Goal: Navigation & Orientation: Find specific page/section

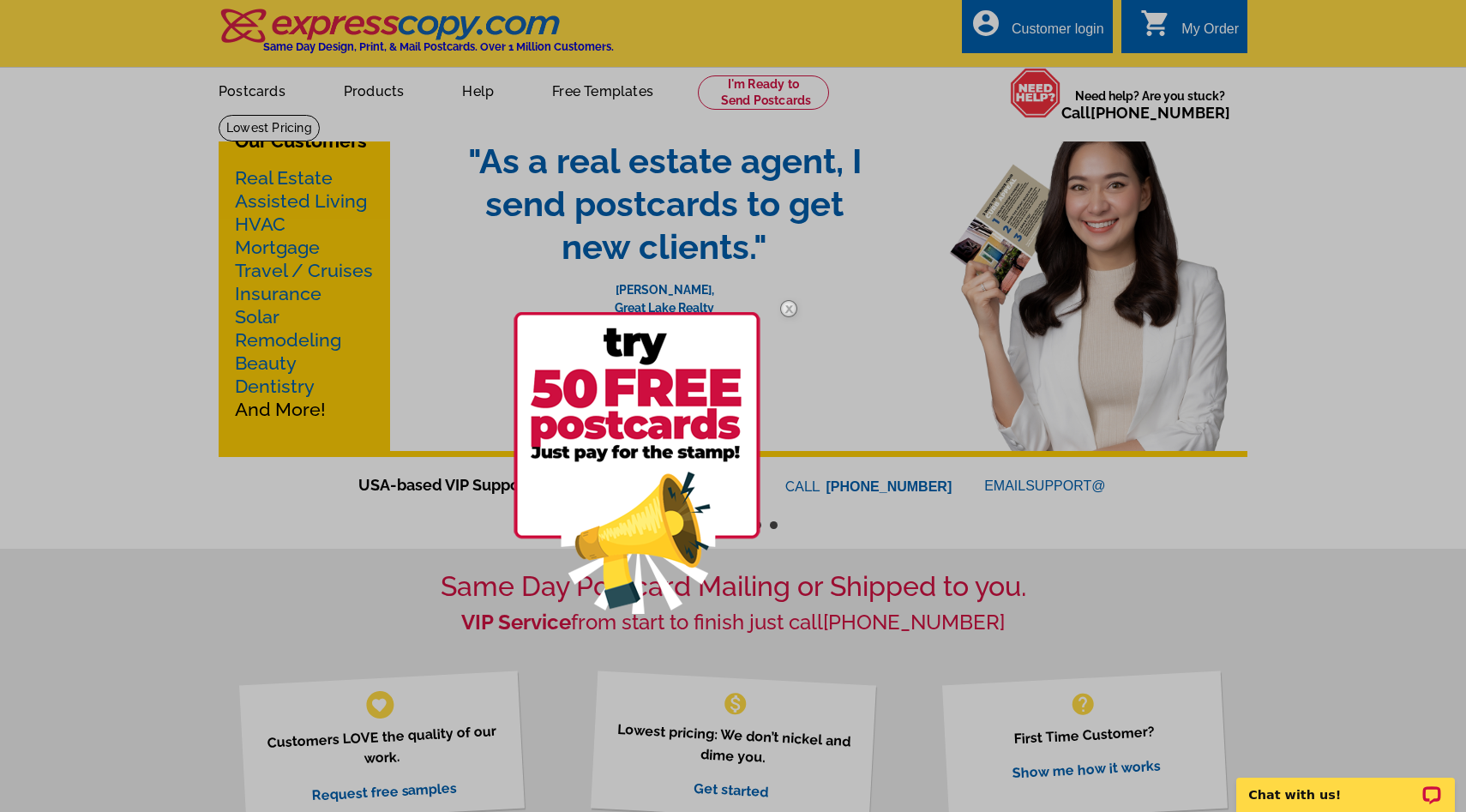
click at [264, 97] on div at bounding box center [733, 406] width 1466 height 812
click at [790, 308] on img at bounding box center [788, 308] width 49 height 49
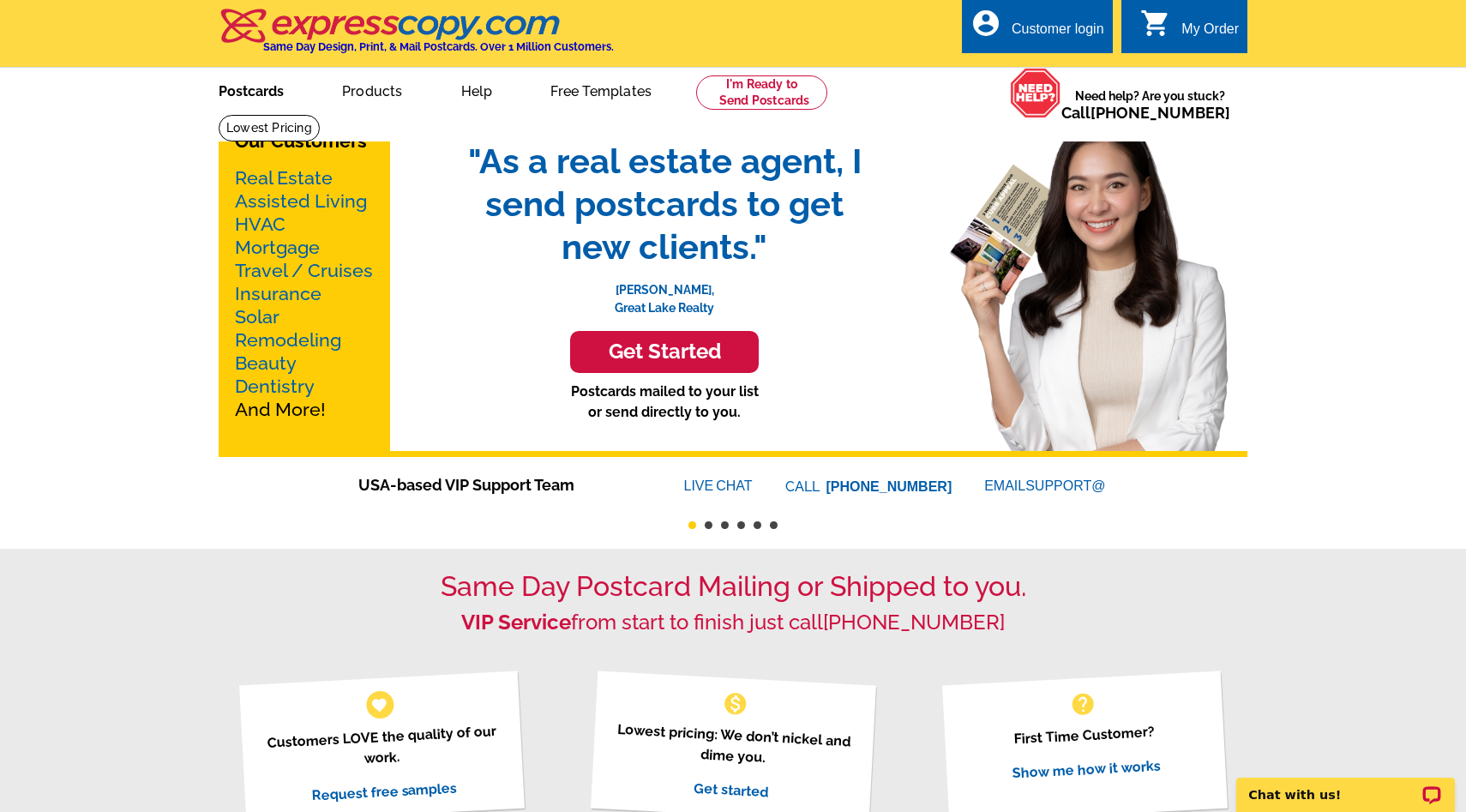
click at [275, 93] on link "Postcards" at bounding box center [251, 89] width 120 height 40
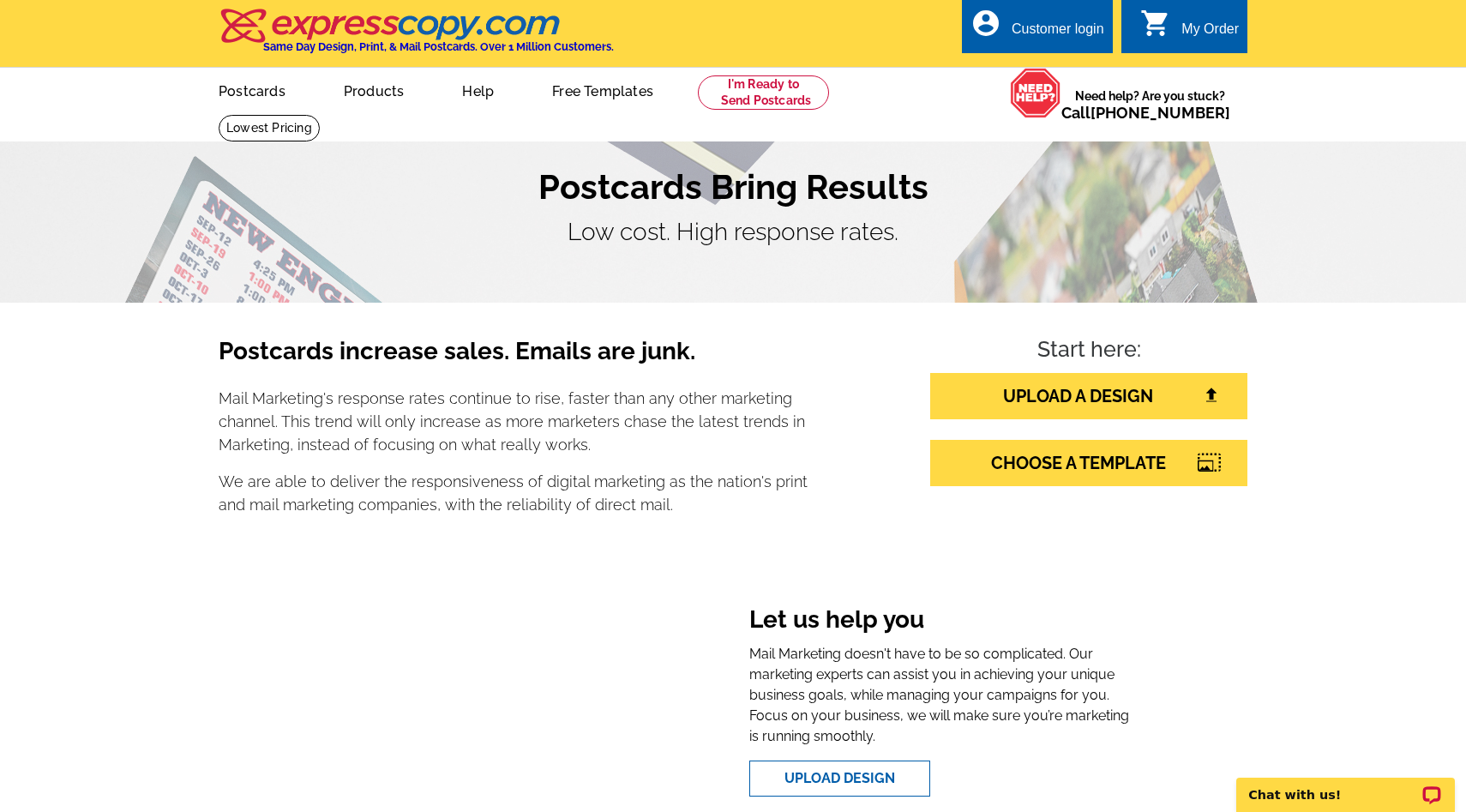
click at [258, 96] on link "Postcards" at bounding box center [251, 89] width 122 height 40
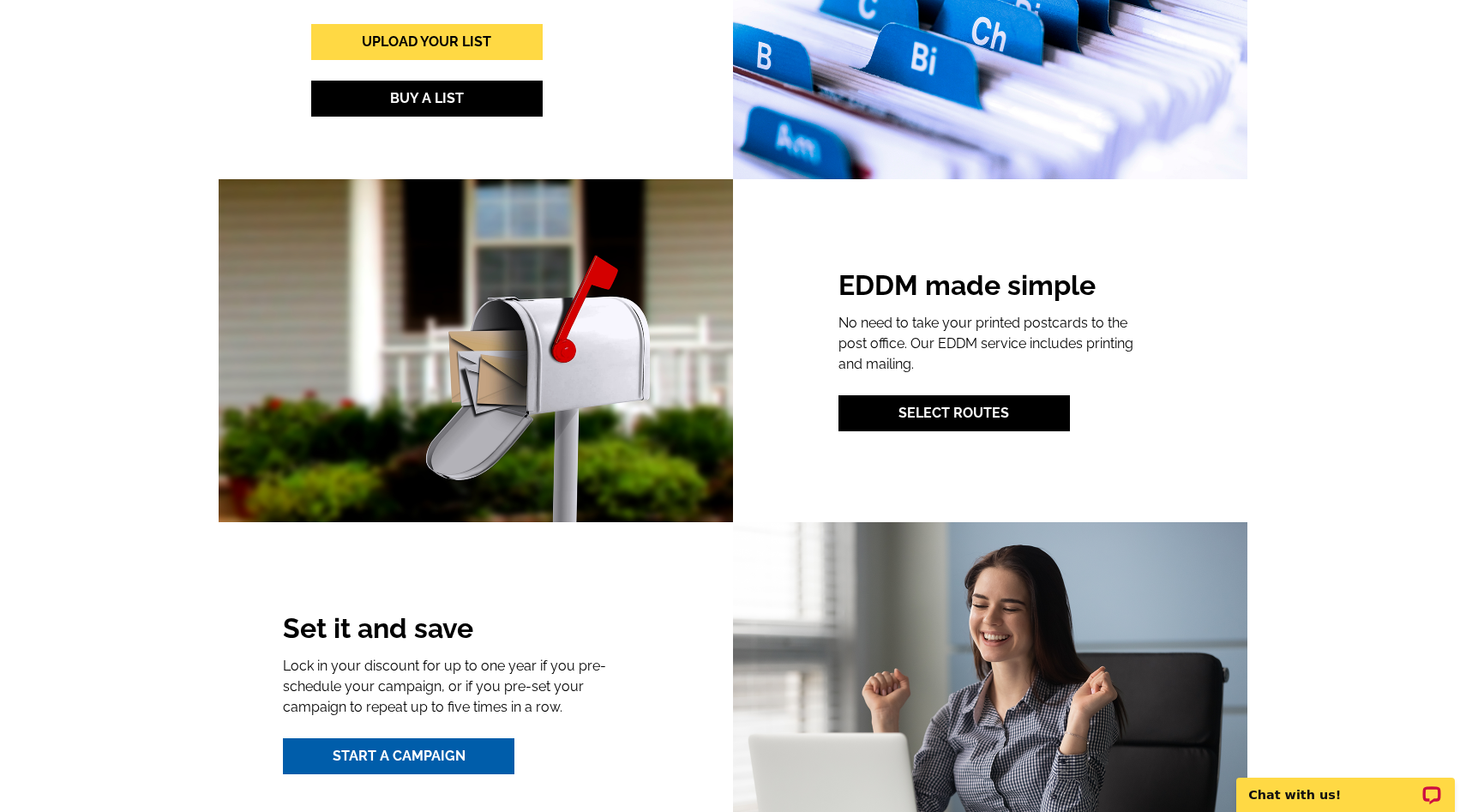
scroll to position [2118, 0]
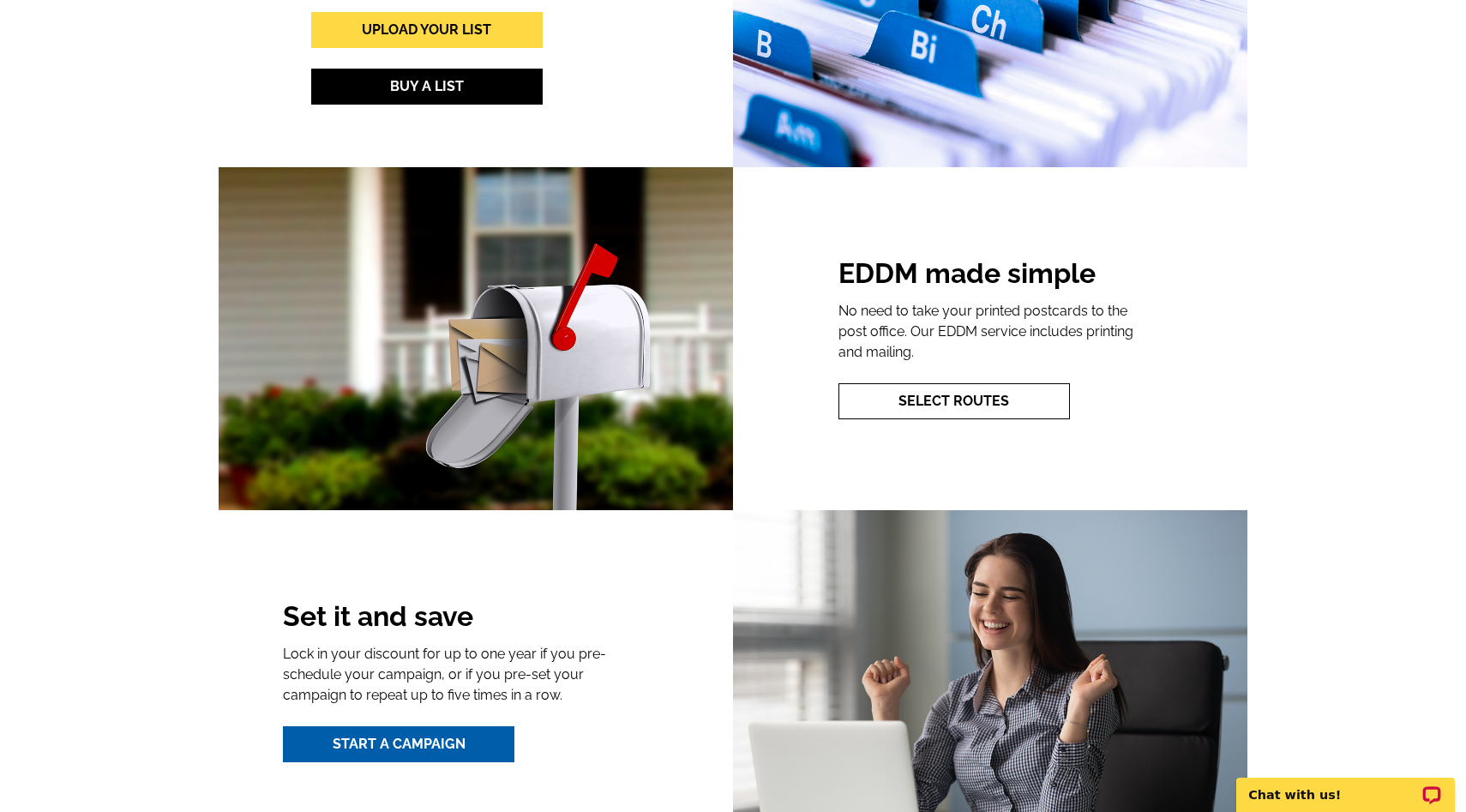
click at [945, 408] on link "Select Routes" at bounding box center [954, 401] width 232 height 36
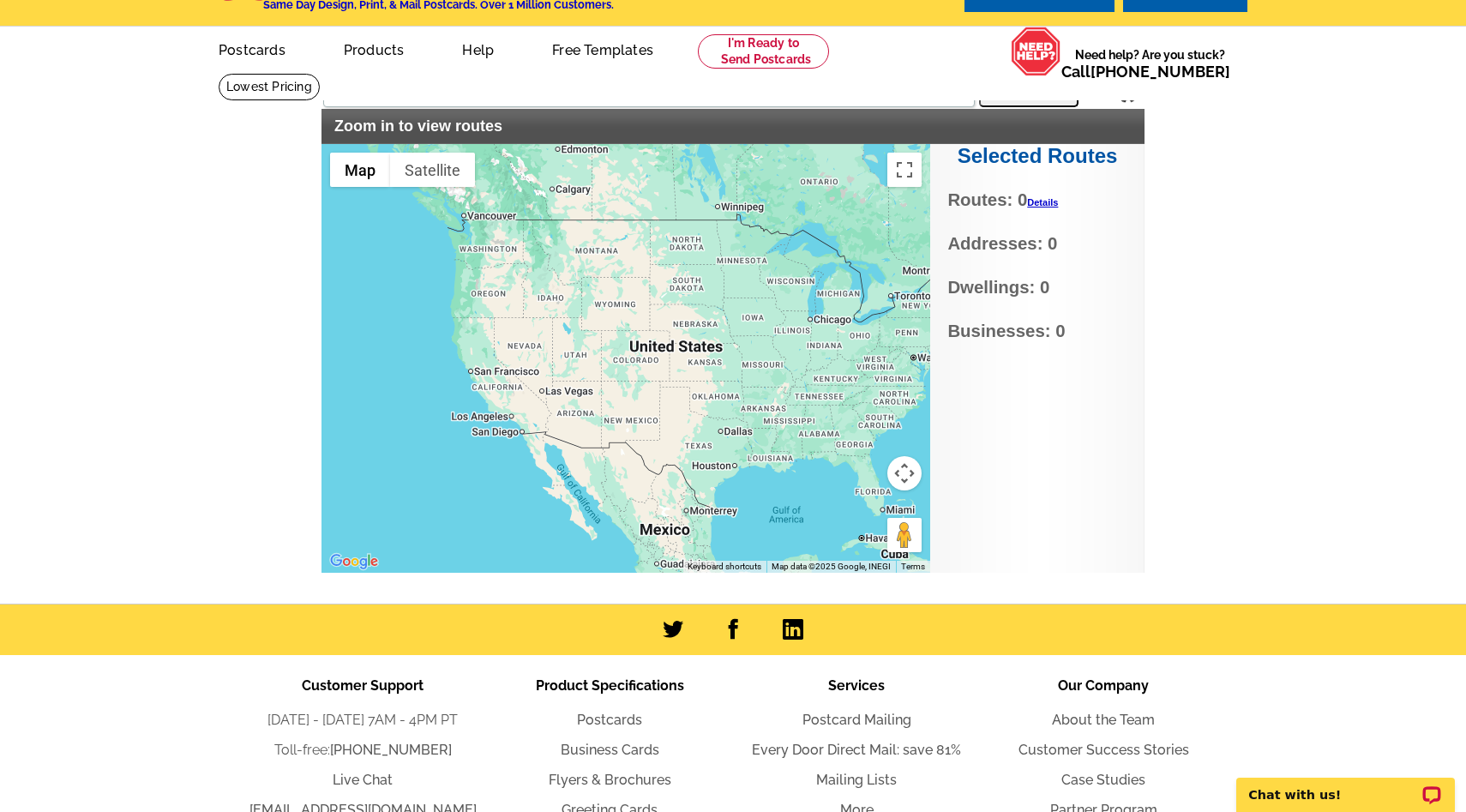
scroll to position [197, 0]
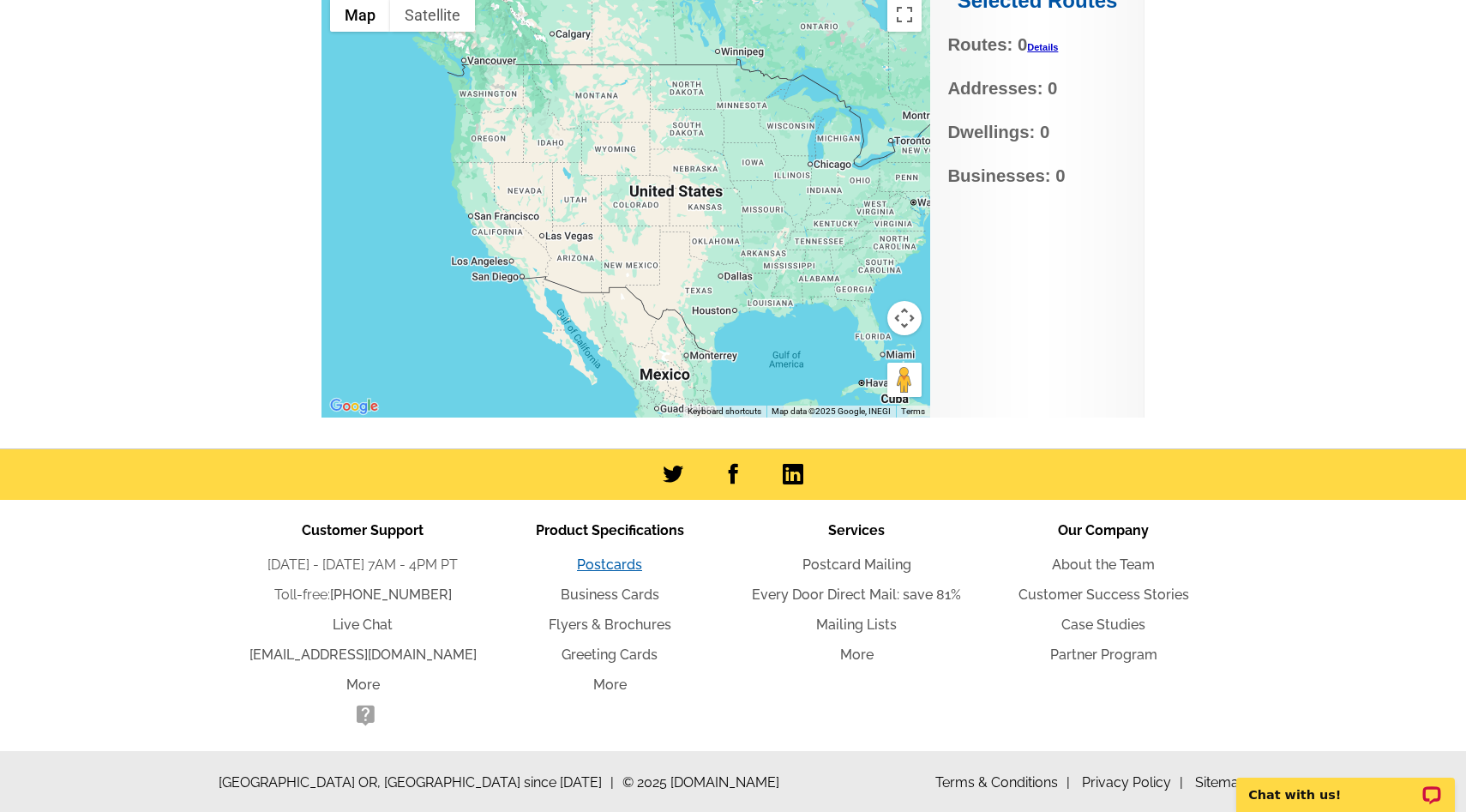
click at [619, 558] on link "Postcards" at bounding box center [610, 564] width 65 height 16
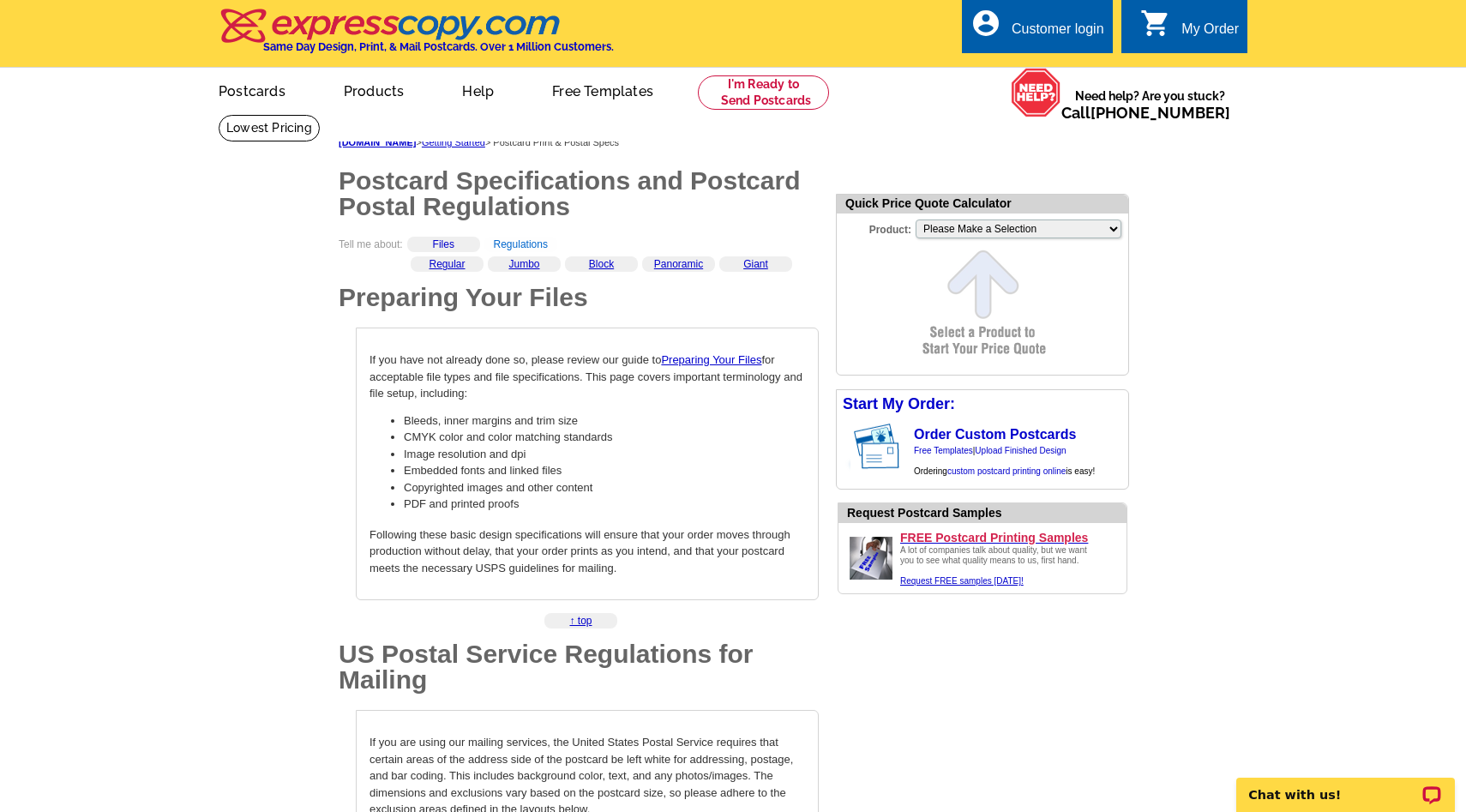
click at [534, 243] on link "Regulations" at bounding box center [521, 244] width 54 height 12
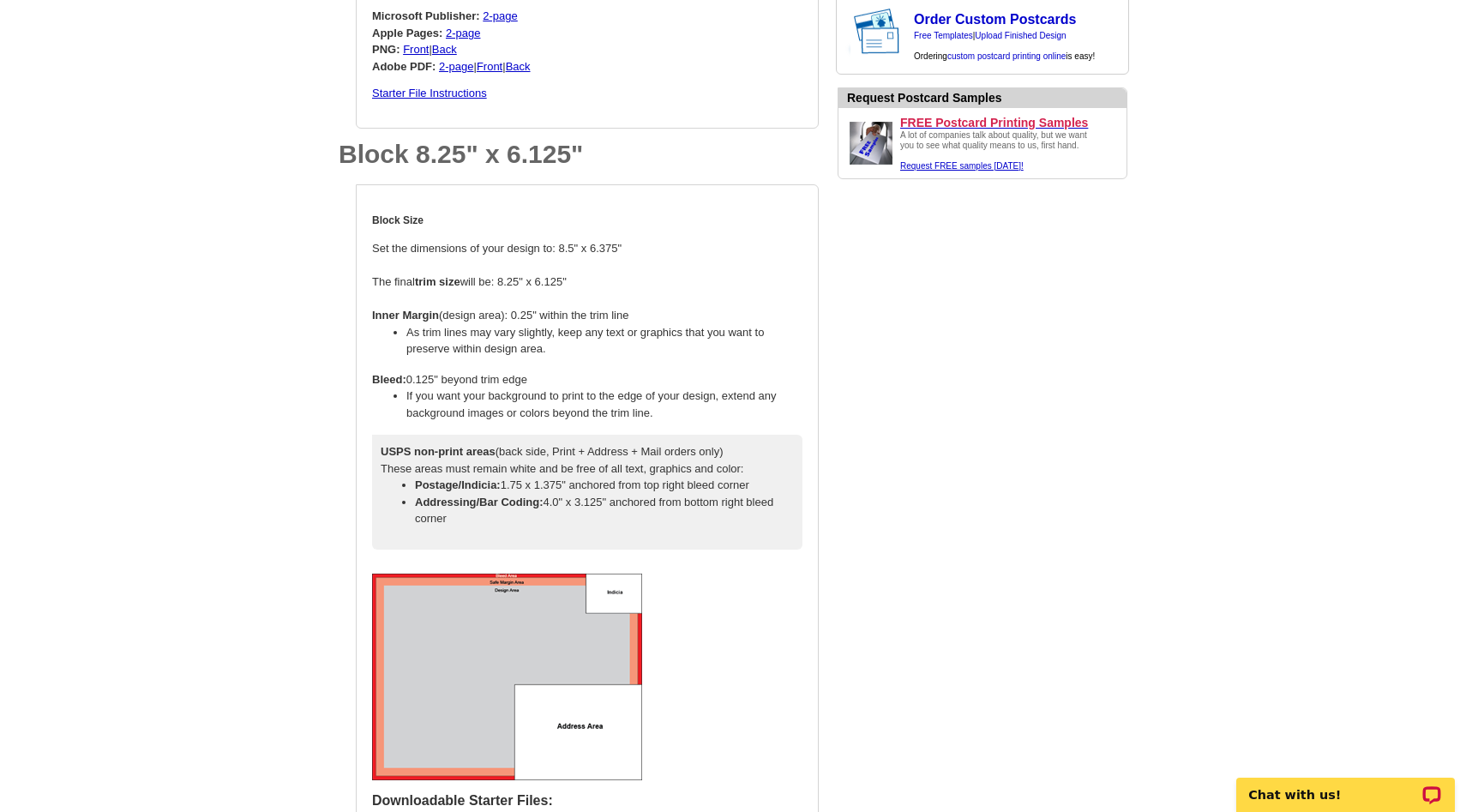
scroll to position [2405, 0]
